Goal: Information Seeking & Learning: Check status

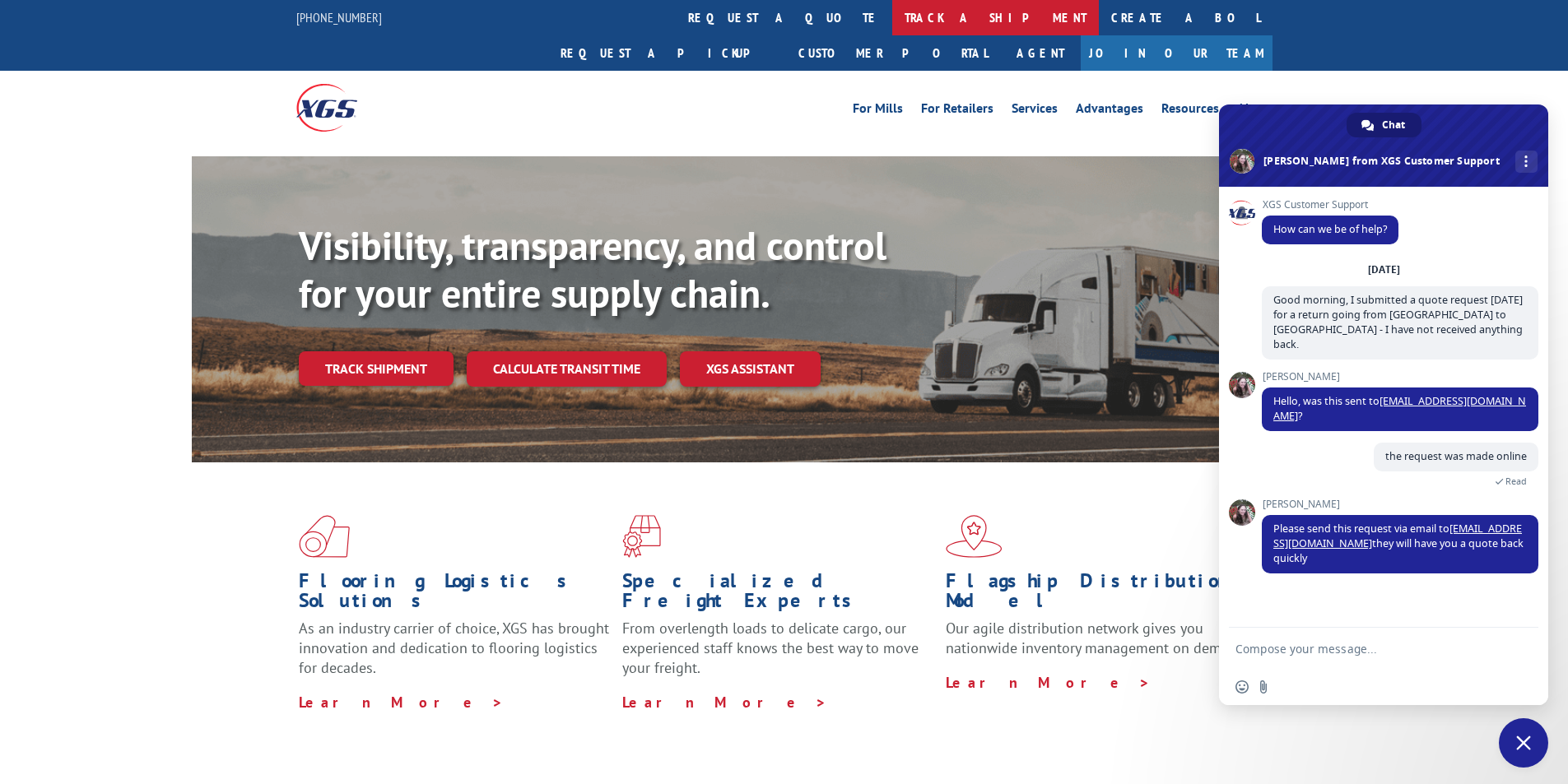
click at [892, 21] on link "track a shipment" at bounding box center [995, 18] width 206 height 35
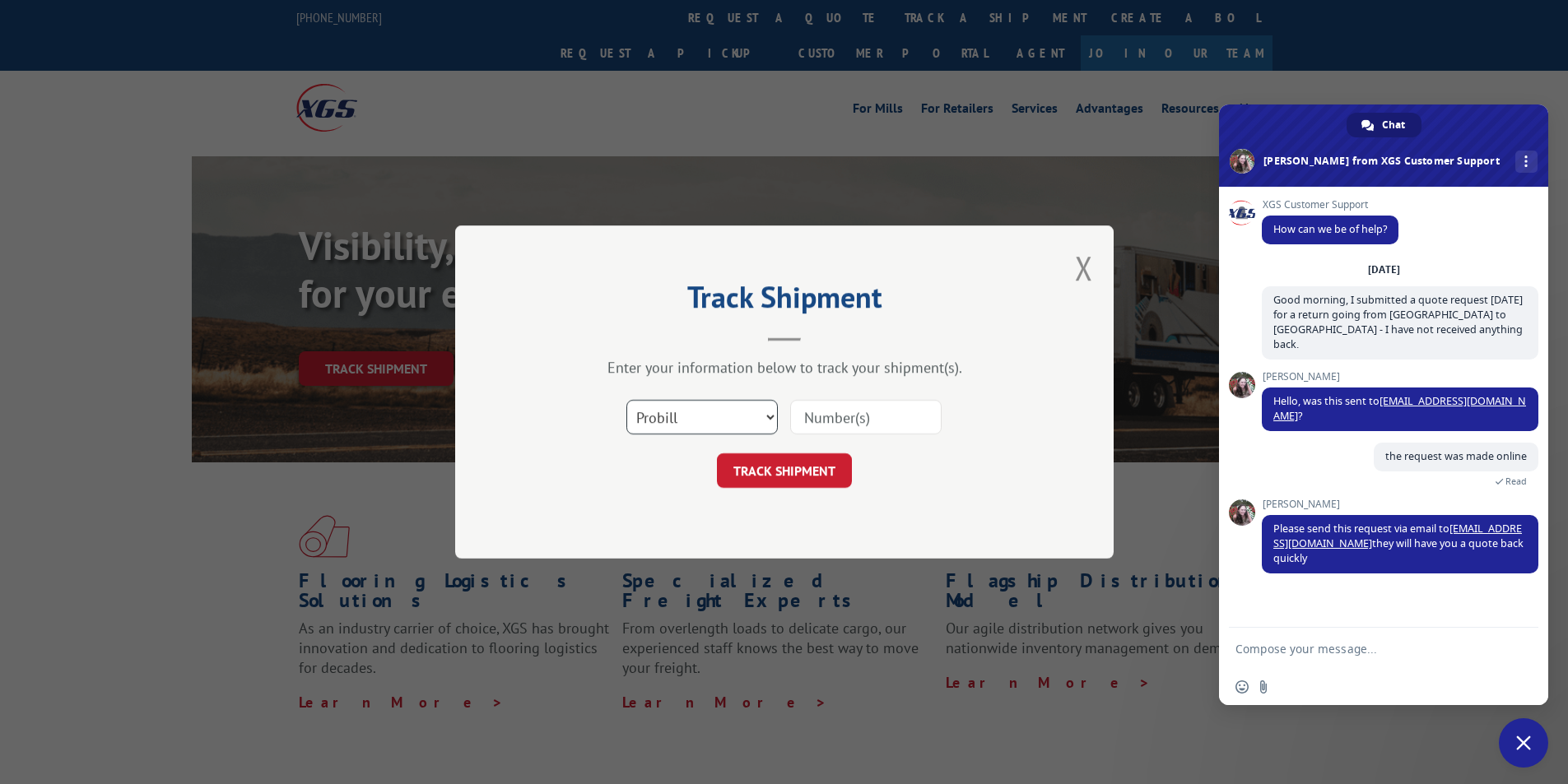
click at [769, 413] on select "Select category... Probill BOL PO" at bounding box center [702, 417] width 151 height 34
select select "bol"
click at [627, 400] on select "Select category... Probill BOL PO" at bounding box center [702, 417] width 151 height 34
click at [808, 424] on input at bounding box center [865, 417] width 151 height 34
type input "7052057"
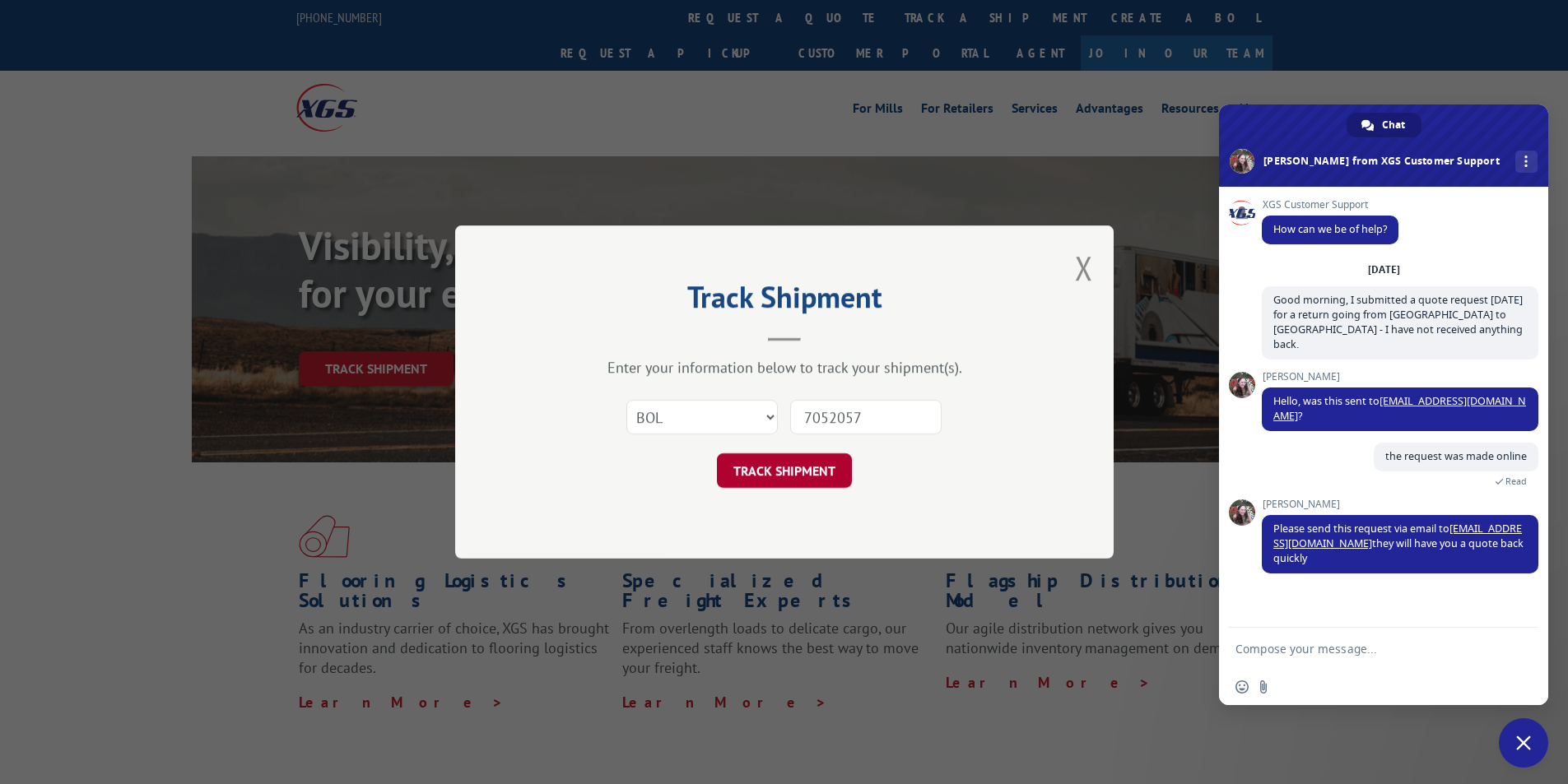
click at [748, 479] on button "TRACK SHIPMENT" at bounding box center [784, 470] width 135 height 34
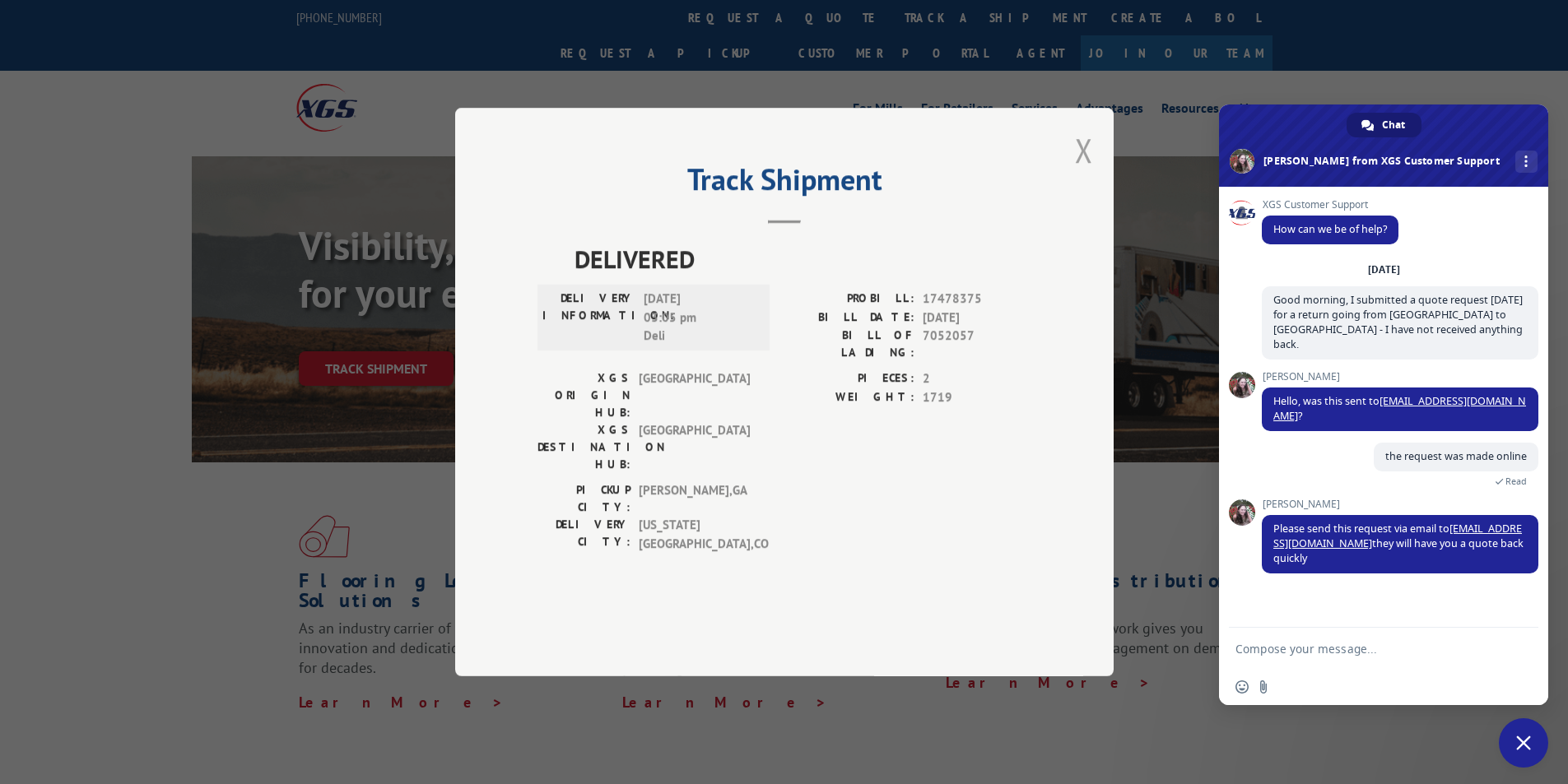
click at [1080, 172] on button "Close modal" at bounding box center [1084, 150] width 18 height 43
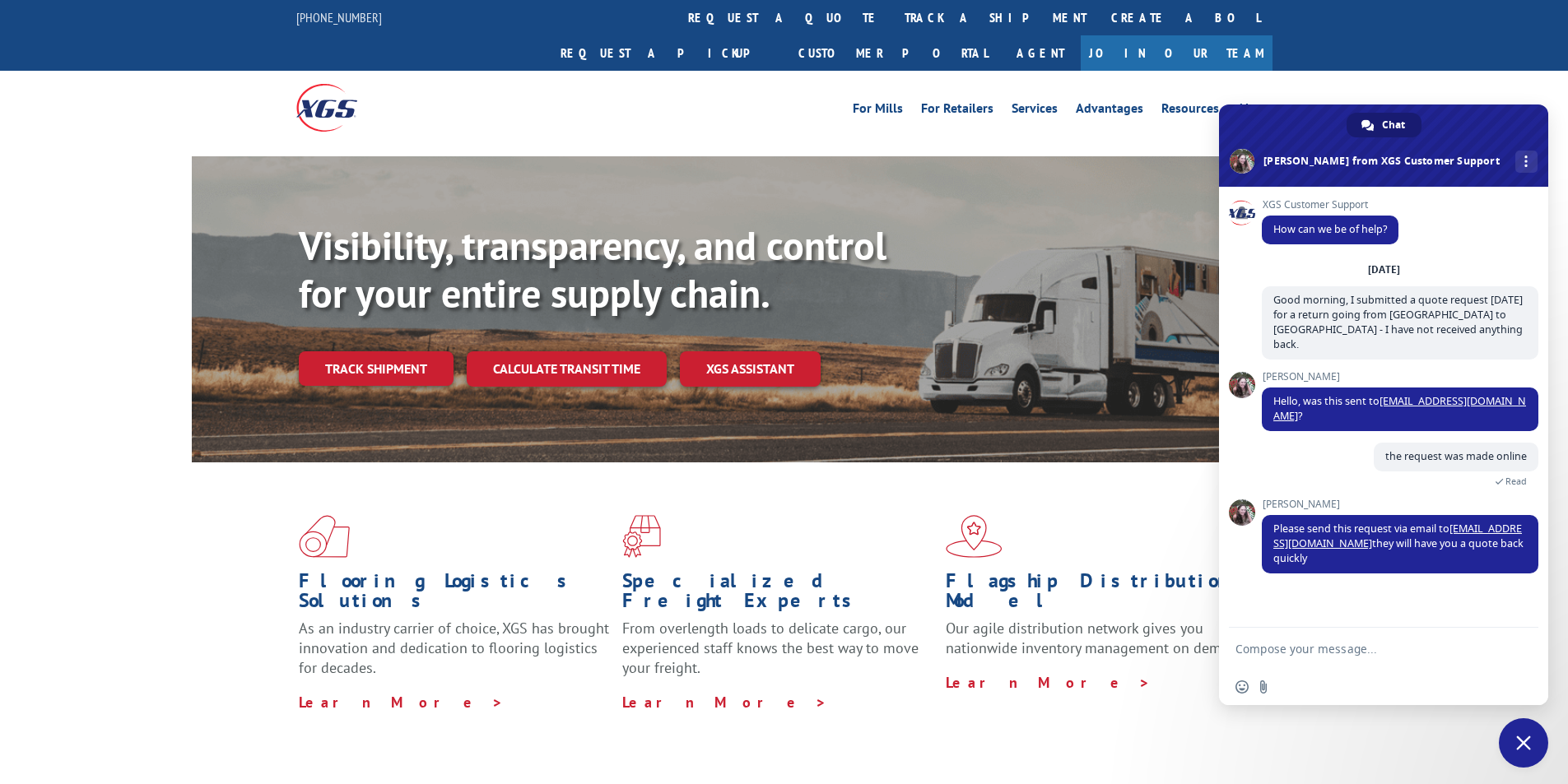
click at [892, 18] on link "track a shipment" at bounding box center [995, 18] width 206 height 35
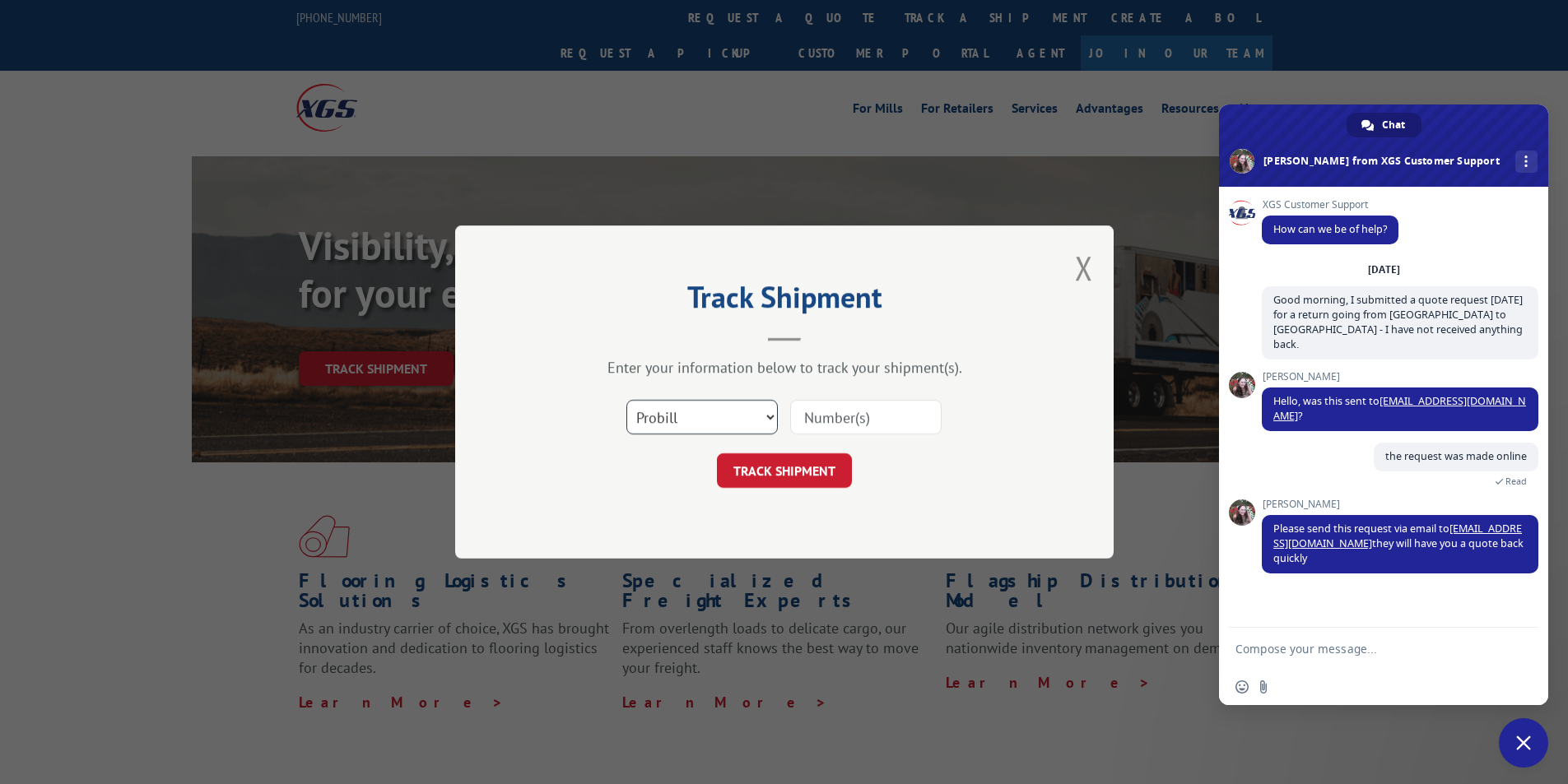
click at [773, 417] on select "Select category... Probill BOL PO" at bounding box center [702, 417] width 151 height 34
select select "bol"
click at [627, 400] on select "Select category... Probill BOL PO" at bounding box center [702, 417] width 151 height 34
click at [885, 422] on input at bounding box center [865, 417] width 151 height 34
type input "7059536"
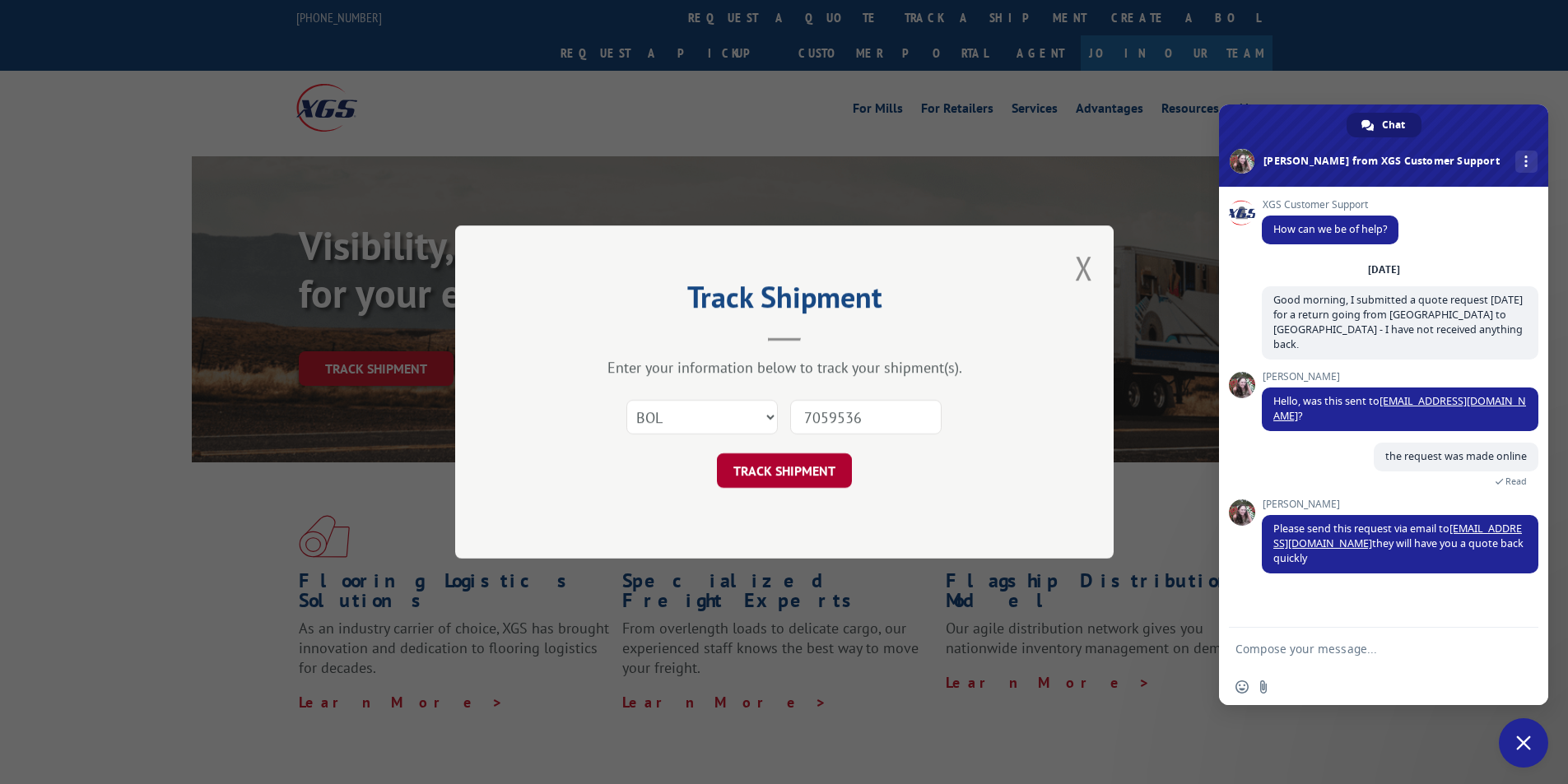
click at [792, 477] on button "TRACK SHIPMENT" at bounding box center [784, 470] width 135 height 34
